Goal: Navigation & Orientation: Go to known website

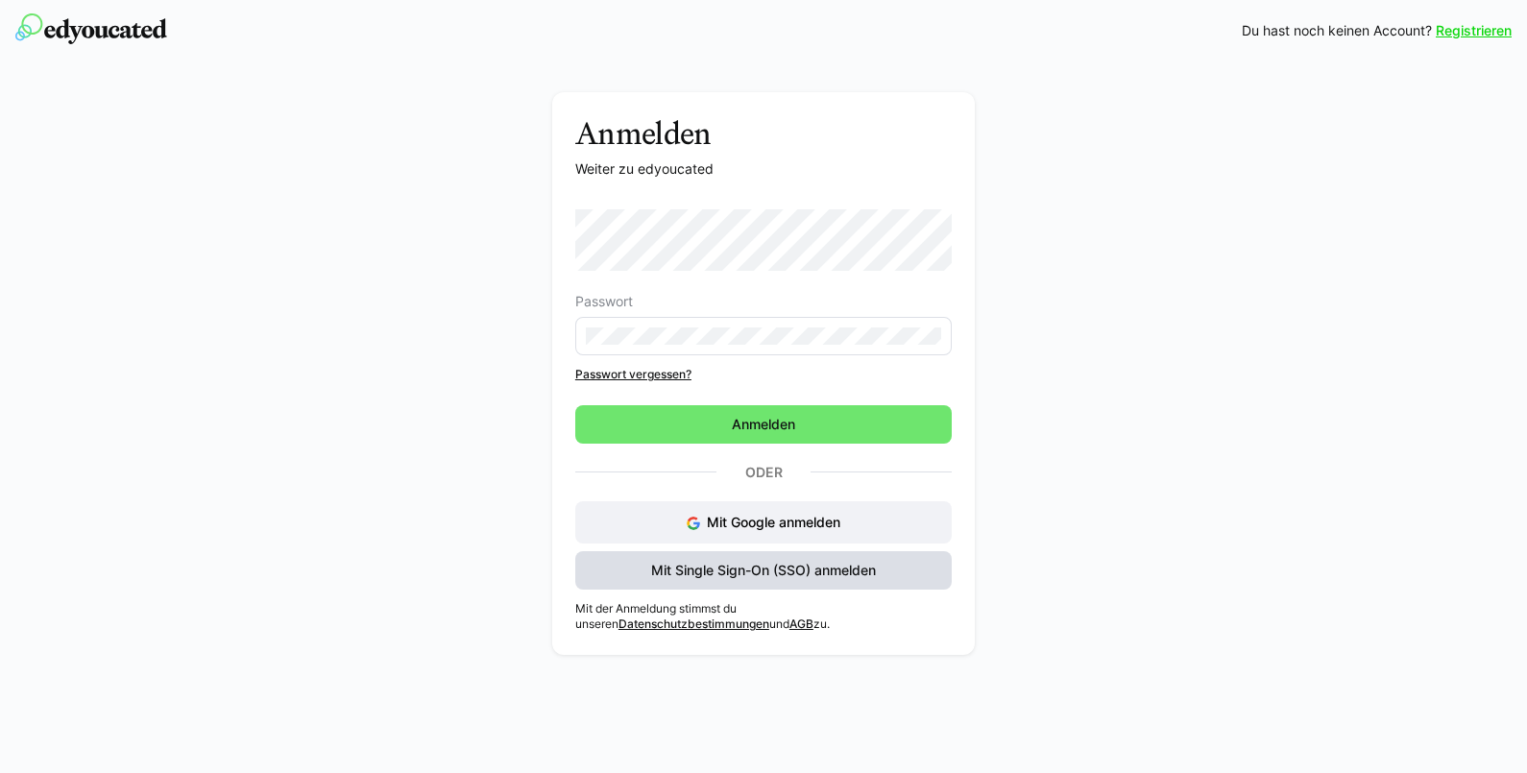
click at [752, 576] on span "Mit Single Sign-On (SSO) anmelden" at bounding box center [763, 570] width 230 height 19
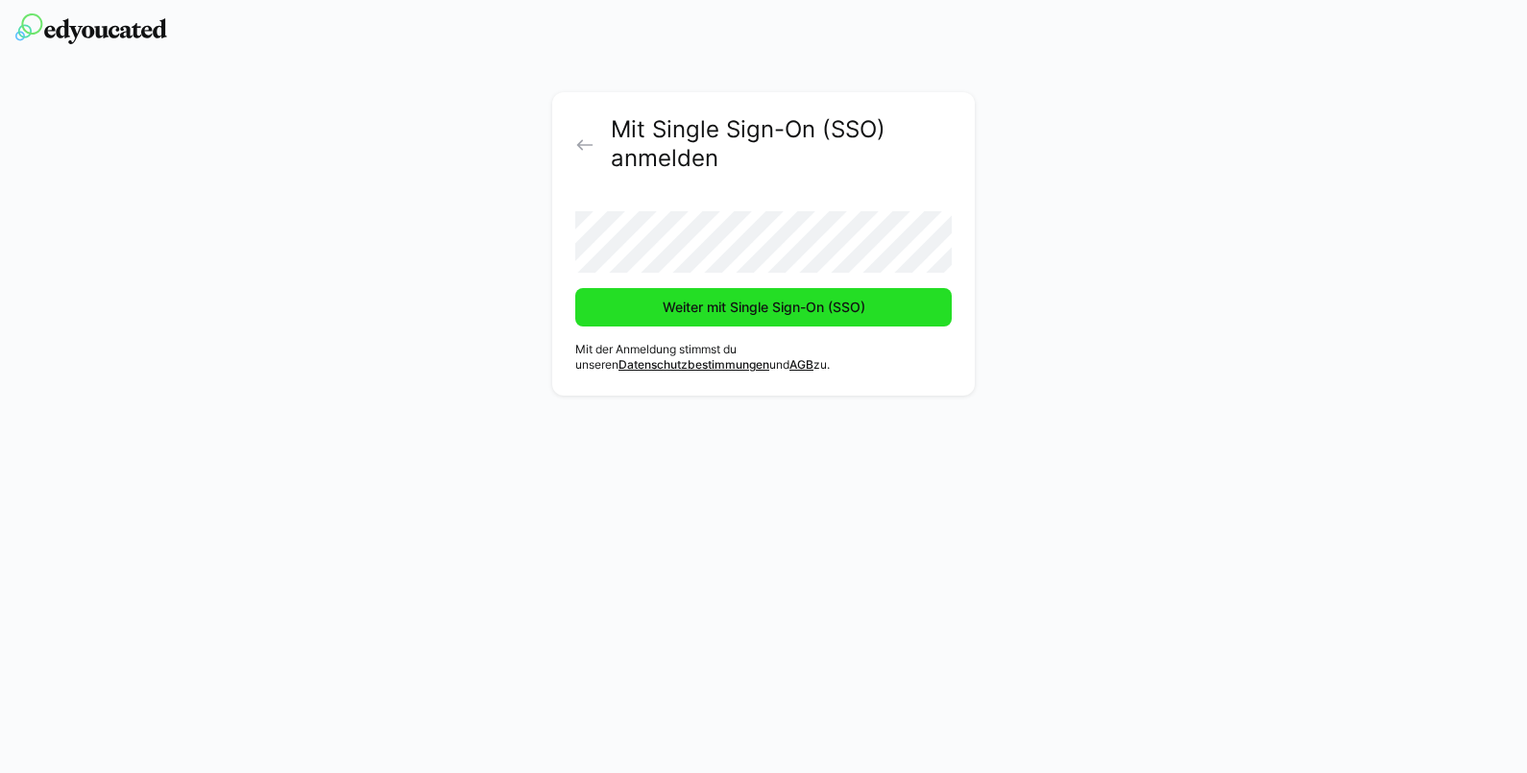
click at [732, 323] on span "Weiter mit Single Sign-On (SSO)" at bounding box center [763, 307] width 376 height 38
